Goal: Task Accomplishment & Management: Use online tool/utility

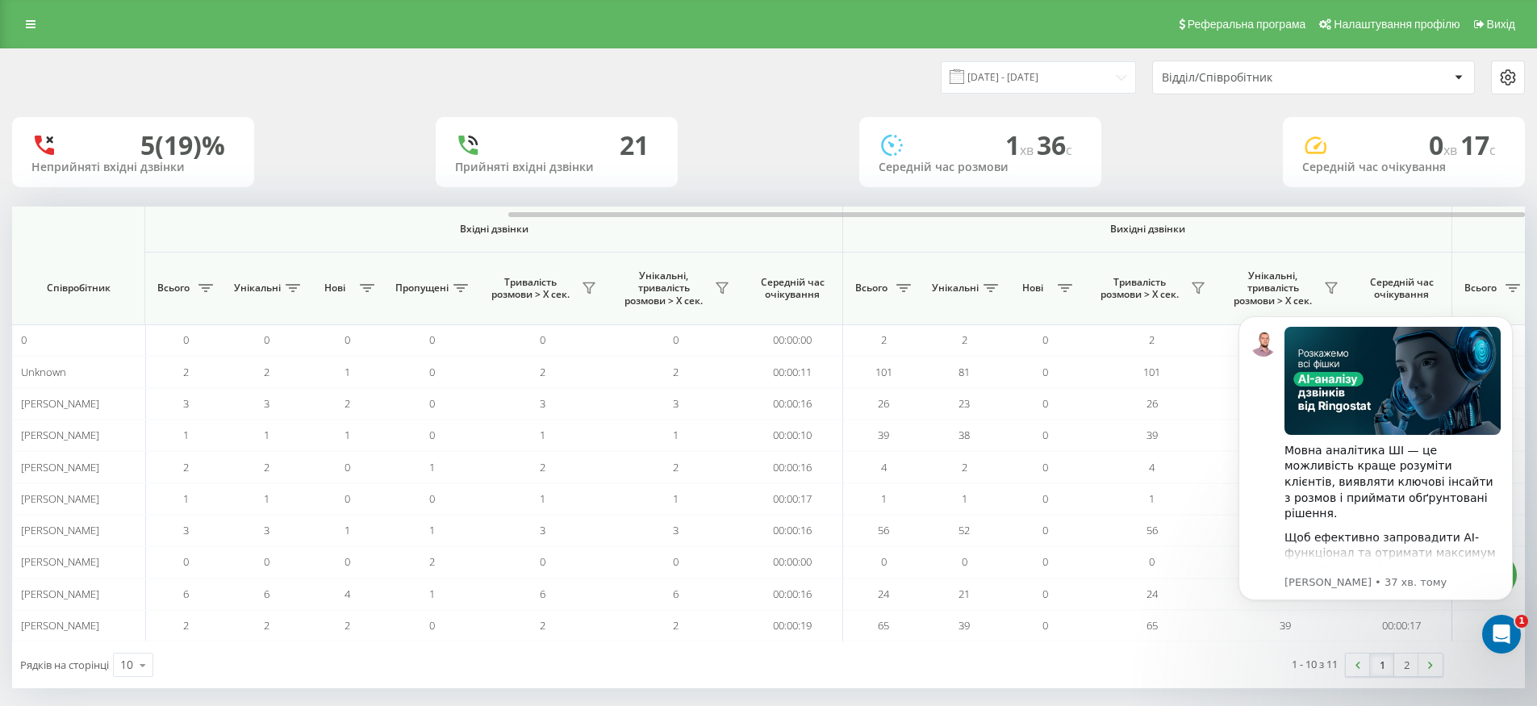
scroll to position [0, 738]
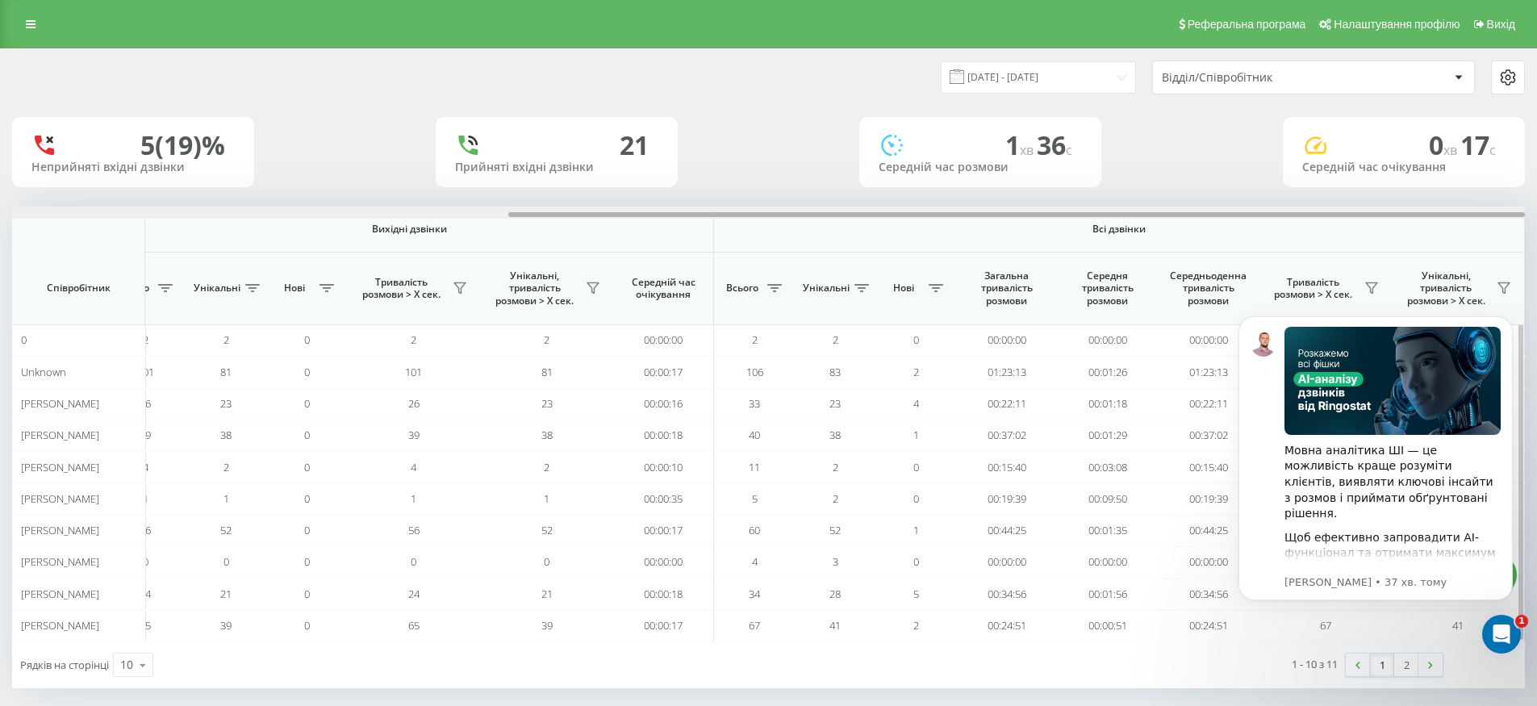
drag, startPoint x: 715, startPoint y: 217, endPoint x: 1345, endPoint y: 244, distance: 630.6
click at [1260, 263] on div "Вхідні дзвінки Вихідні дзвінки Всі дзвінки Співробітник Всього Унікальні Нові П…" at bounding box center [768, 423] width 1512 height 435
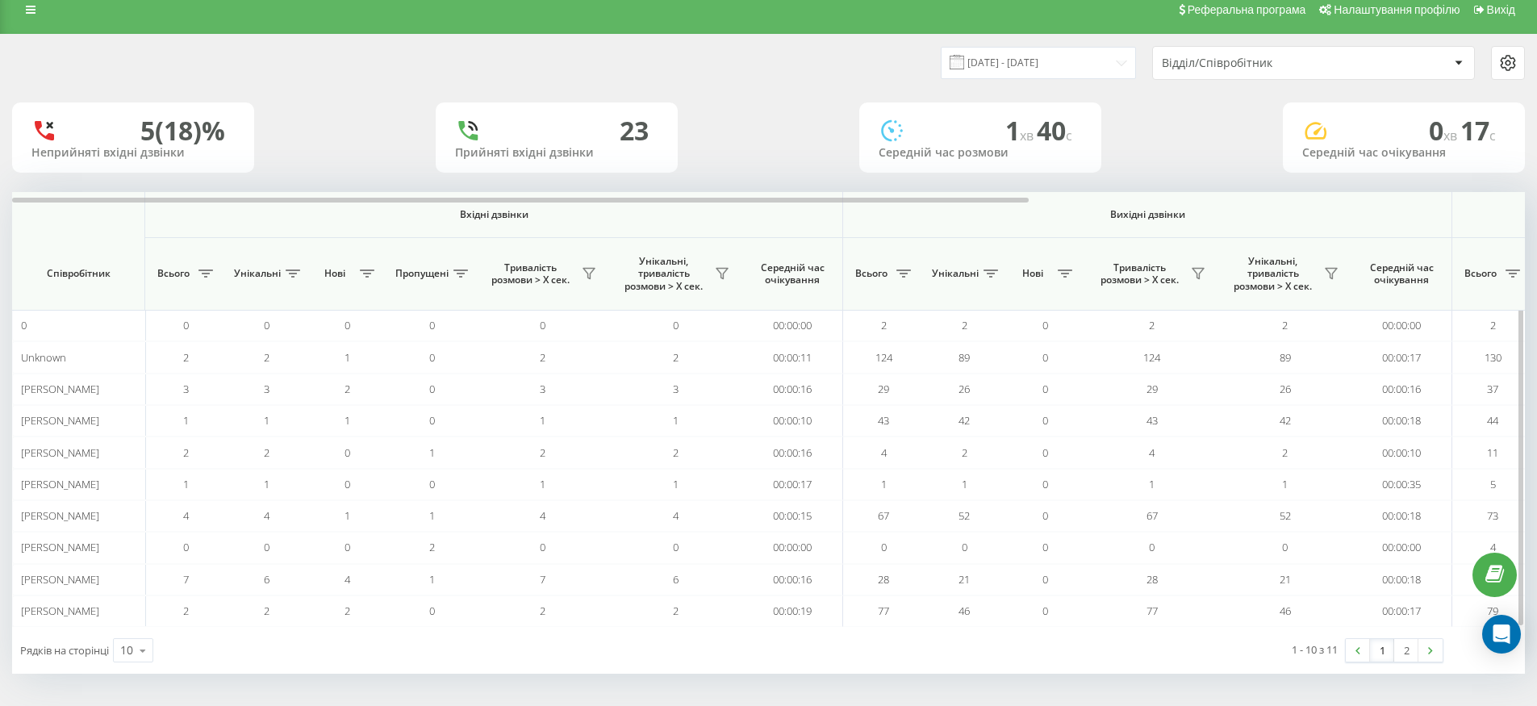
click at [1414, 199] on th "Вихідні дзвінки" at bounding box center [1147, 215] width 609 height 46
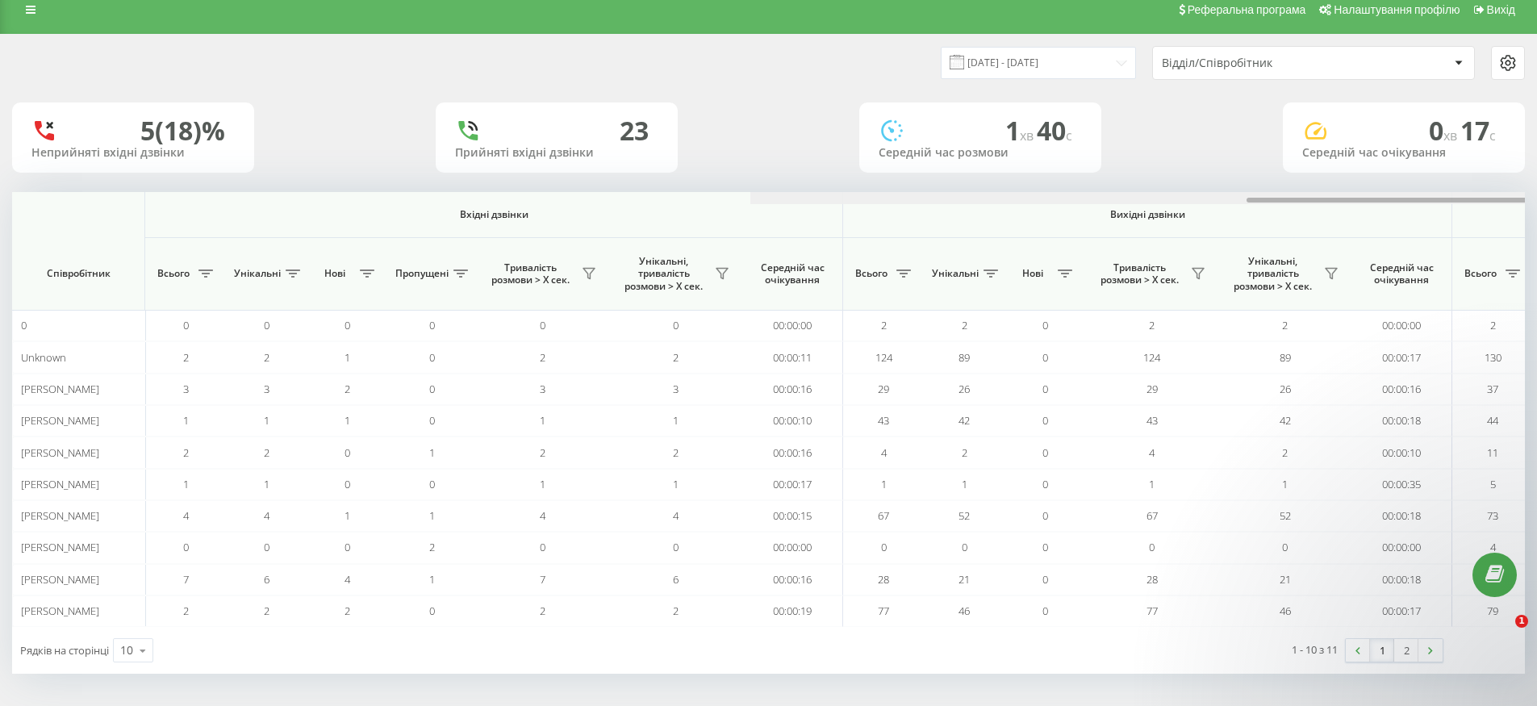
drag, startPoint x: 1007, startPoint y: 198, endPoint x: 1474, endPoint y: 234, distance: 468.4
click at [1536, 228] on html "Chernivtsi.bossauto Проекти Chernivtsi.bossauto Дашборд Центр звернень Аналiтик…" at bounding box center [768, 338] width 1537 height 706
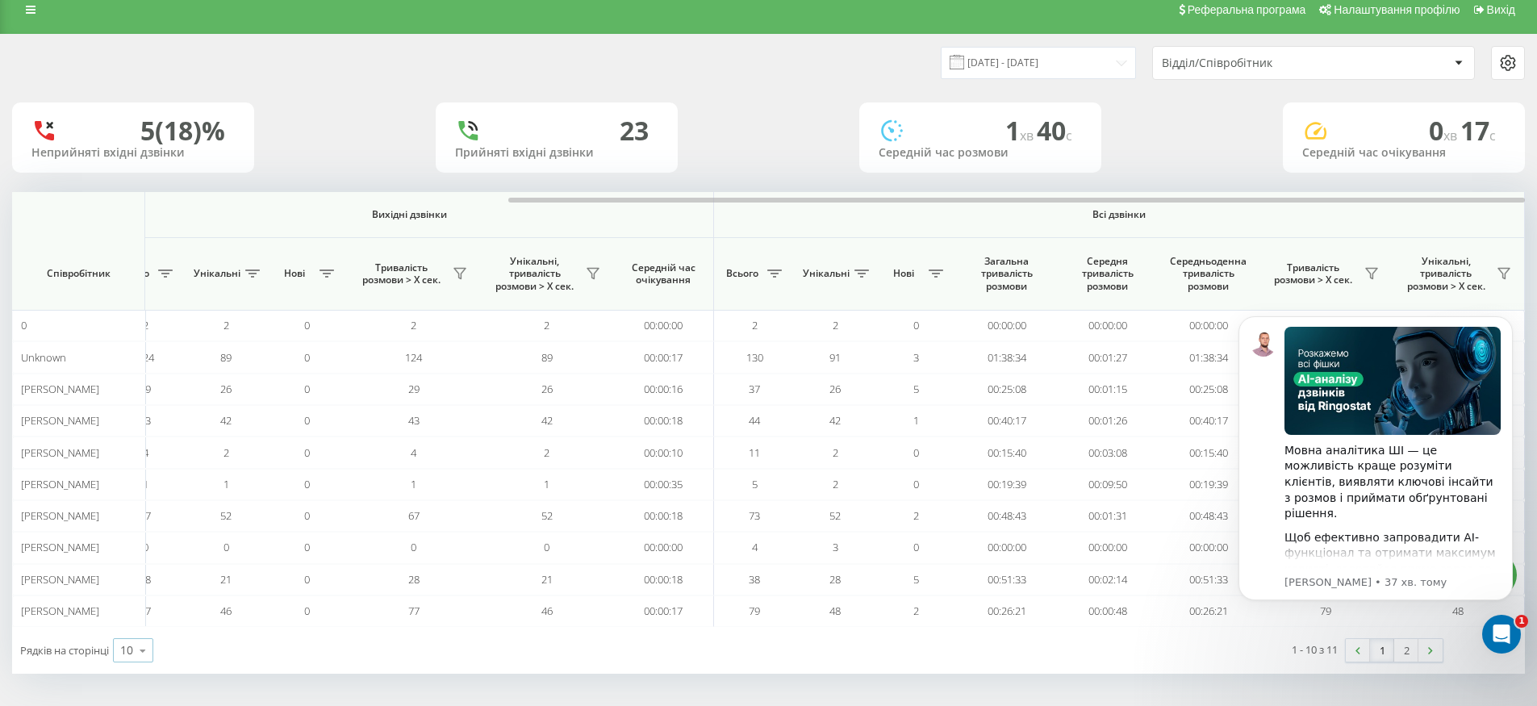
click at [122, 649] on div "10 10 25 50 100" at bounding box center [133, 650] width 40 height 24
click at [140, 632] on span "100" at bounding box center [129, 626] width 19 height 15
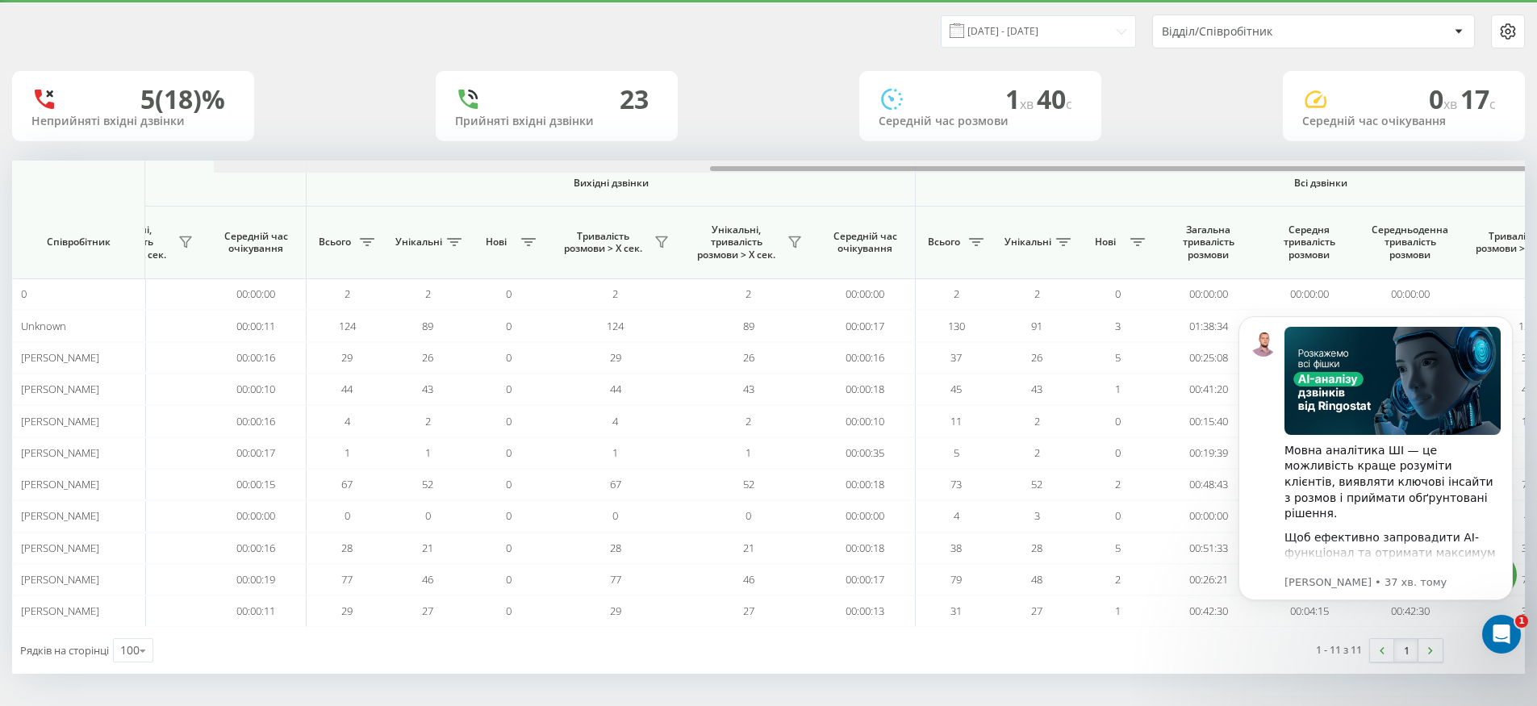
scroll to position [0, 738]
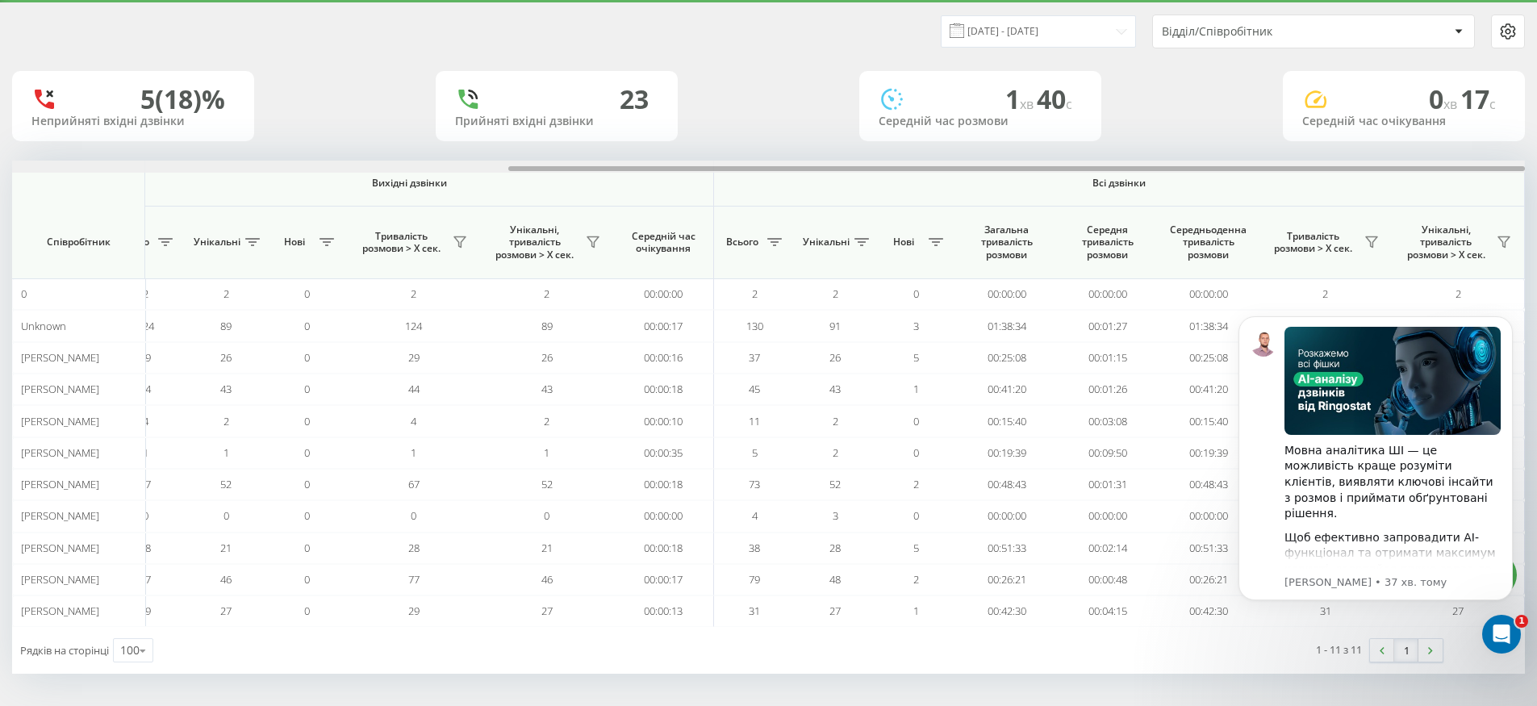
drag, startPoint x: 967, startPoint y: 166, endPoint x: 1548, endPoint y: 198, distance: 581.7
click at [1536, 199] on html "Chernivtsi.bossauto Проекти Chernivtsi.bossauto Дашборд Центр звернень Аналiтик…" at bounding box center [768, 307] width 1537 height 706
